Goal: Task Accomplishment & Management: Use online tool/utility

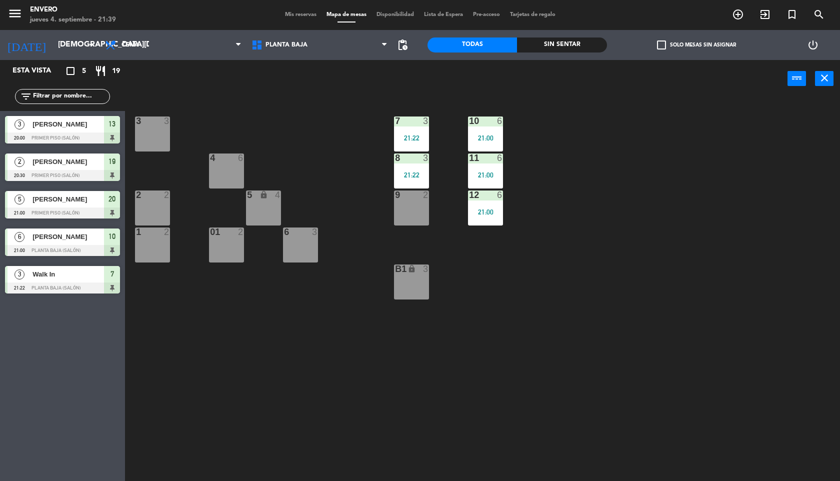
click at [100, 97] on input "text" at bounding box center [70, 96] width 77 height 11
click at [114, 75] on span "19" at bounding box center [116, 70] width 8 height 11
click at [71, 73] on icon "crop_square" at bounding box center [70, 71] width 12 height 12
click at [793, 79] on icon "power_input" at bounding box center [797, 78] width 12 height 12
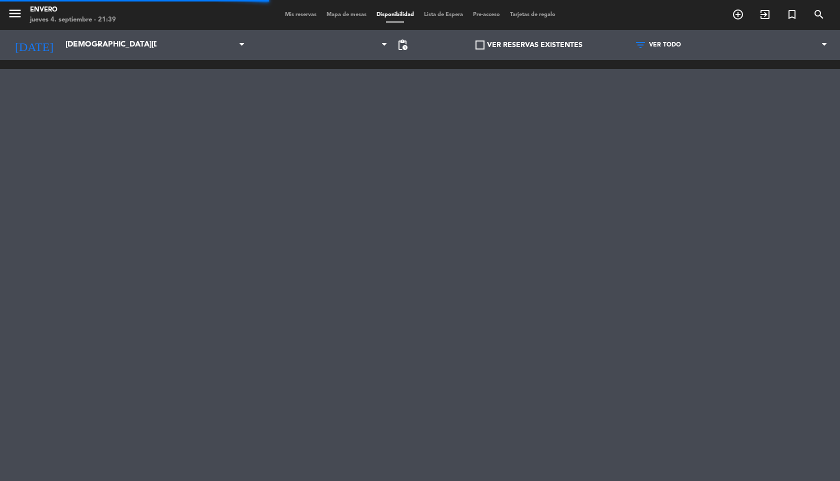
click at [309, 12] on span "Mis reservas" at bounding box center [300, 14] width 41 height 5
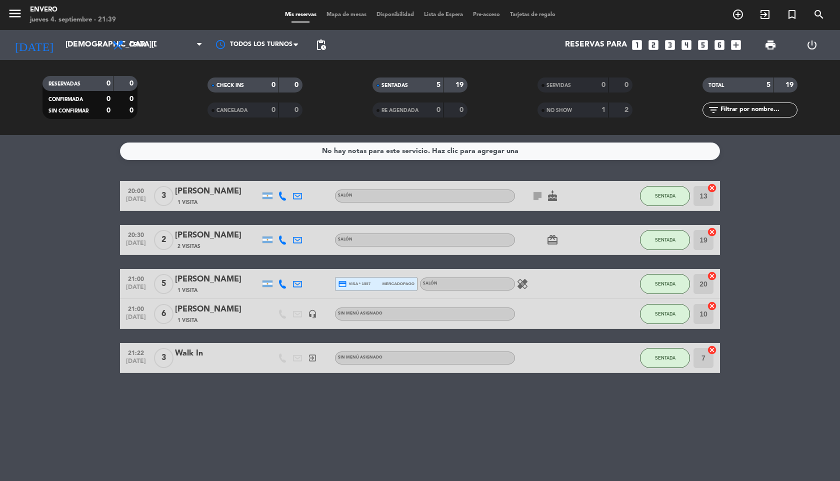
click at [587, 107] on div "1" at bounding box center [596, 109] width 20 height 11
